Goal: Complete application form

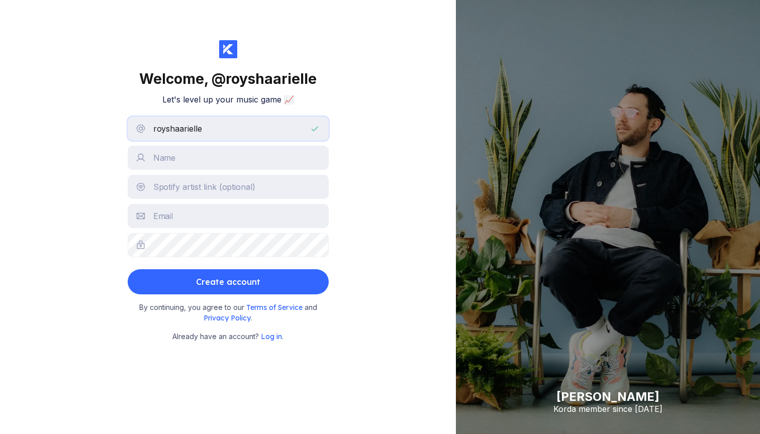
type input "royshaarielle"
type input "Roysha"
click at [401, 175] on div "Welcome, @ royshaarielle Let's level up your music game 📈 [PERSON_NAME] Create …" at bounding box center [228, 217] width 456 height 434
click at [176, 148] on input "Roysha" at bounding box center [228, 158] width 201 height 24
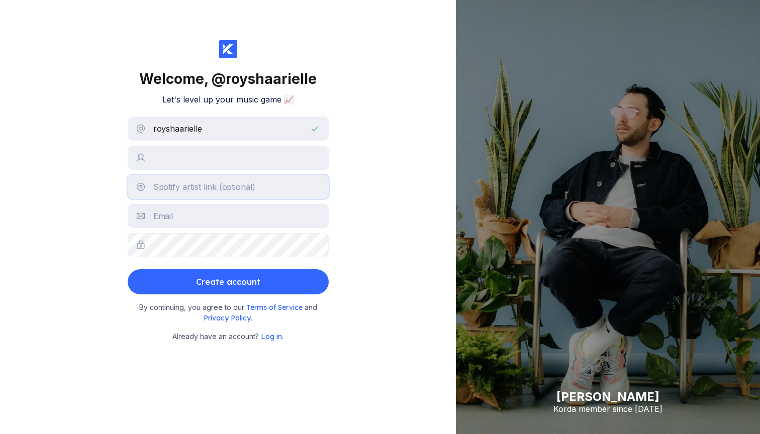
click at [217, 185] on input "text" at bounding box center [228, 187] width 201 height 24
click at [207, 161] on input "text" at bounding box center [228, 158] width 201 height 24
type input "[PERSON_NAME]"
